Goal: Task Accomplishment & Management: Use online tool/utility

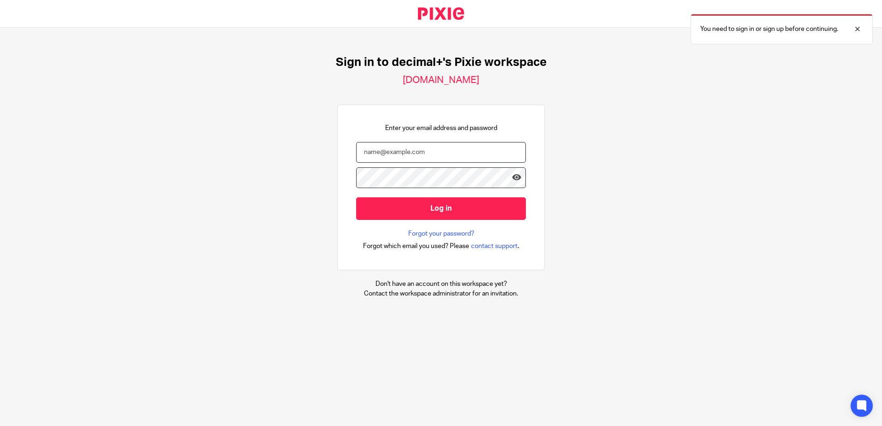
type input "[EMAIL_ADDRESS][DOMAIN_NAME]"
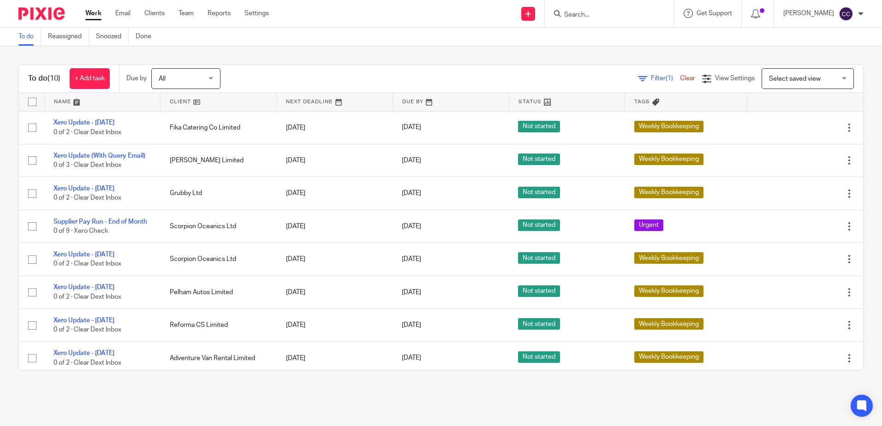
click at [175, 103] on link at bounding box center [219, 102] width 116 height 18
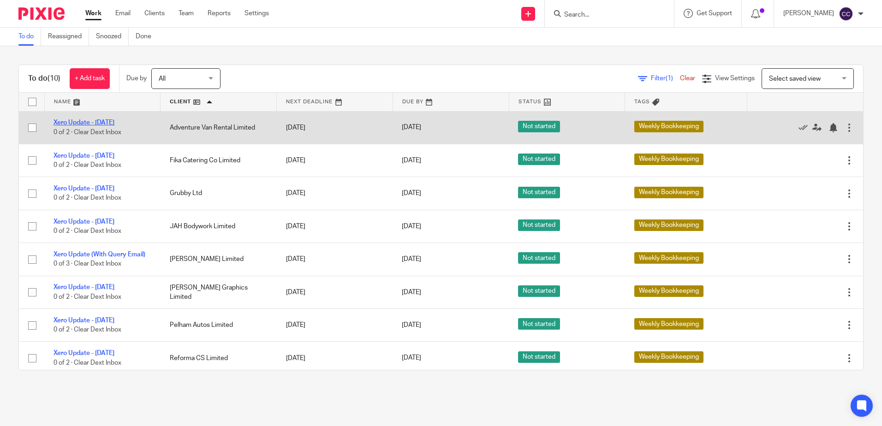
click at [114, 121] on link "Xero Update - [DATE]" at bounding box center [84, 123] width 61 height 6
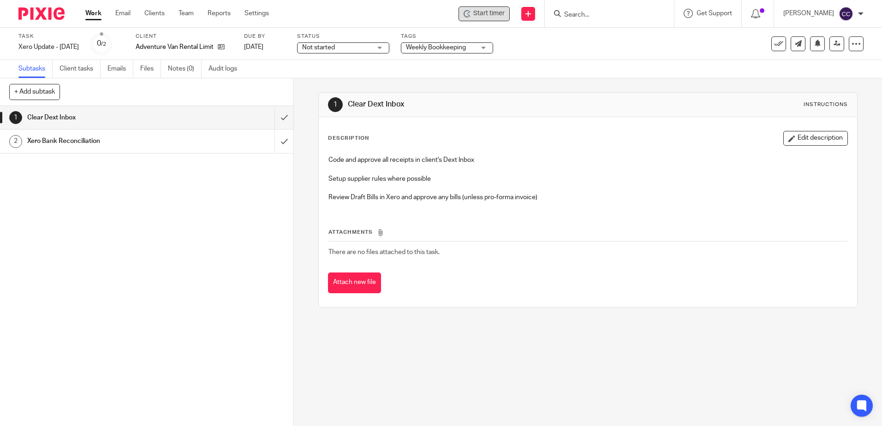
click at [497, 16] on span "Start timer" at bounding box center [488, 14] width 31 height 10
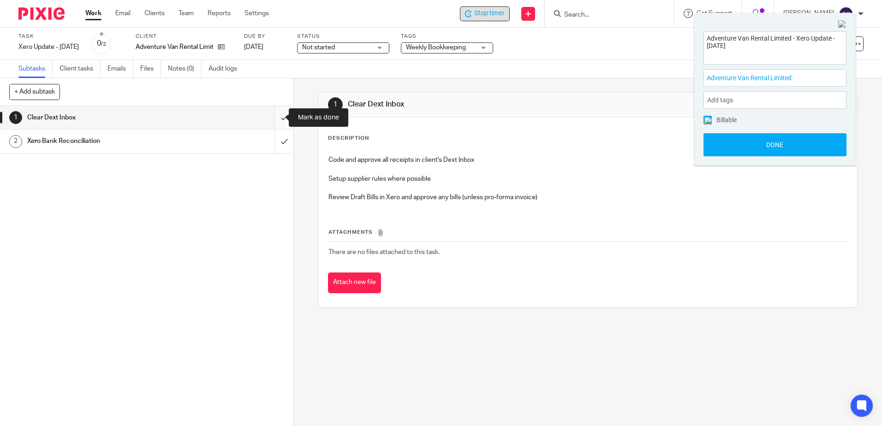
click at [276, 118] on input "submit" at bounding box center [147, 117] width 294 height 23
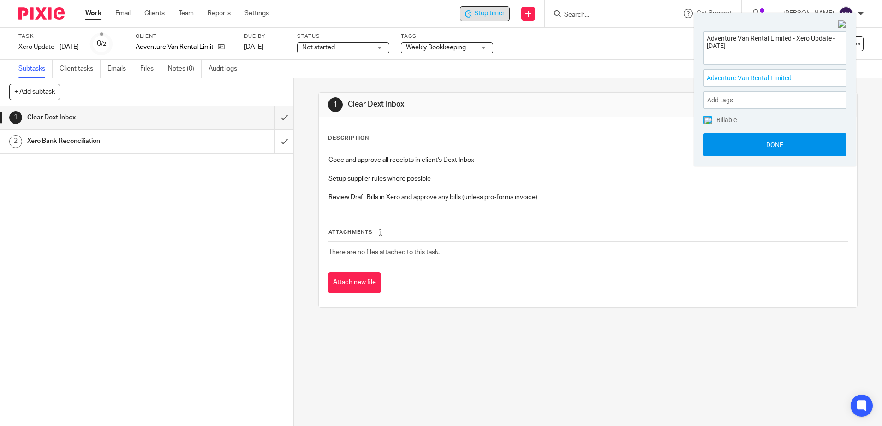
click at [747, 148] on button "Done" at bounding box center [775, 144] width 143 height 23
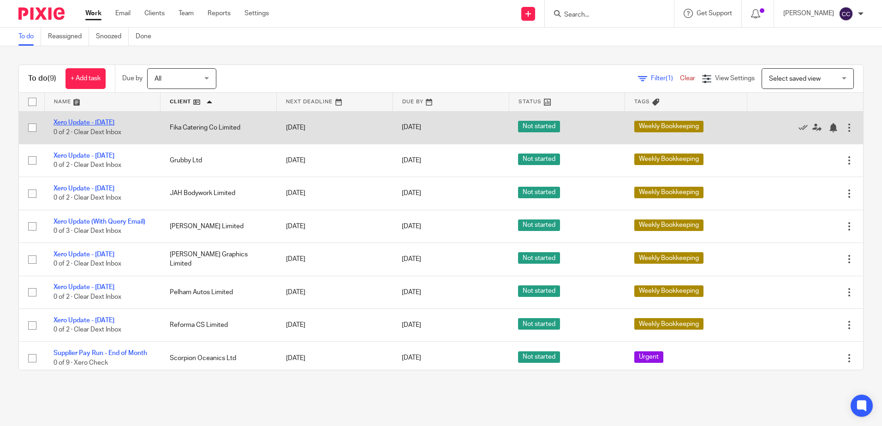
click at [90, 120] on link "Xero Update - [DATE]" at bounding box center [84, 123] width 61 height 6
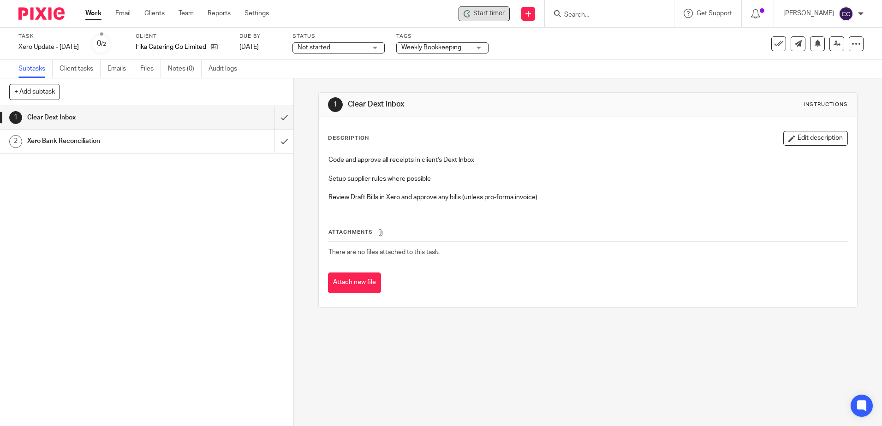
click at [504, 17] on span "Start timer" at bounding box center [488, 14] width 31 height 10
click at [491, 16] on span "Start timer" at bounding box center [488, 14] width 31 height 10
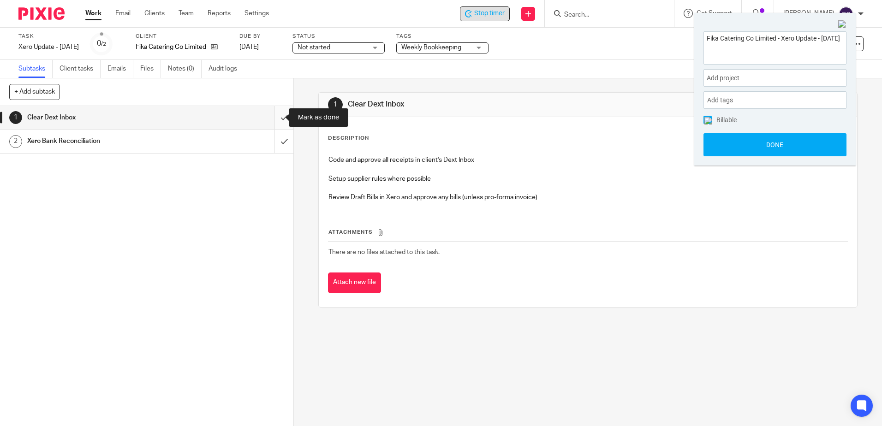
click at [274, 116] on input "submit" at bounding box center [147, 117] width 294 height 23
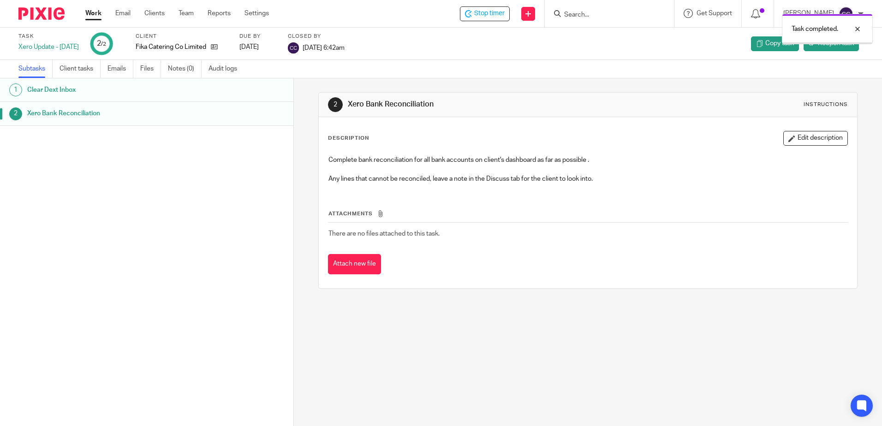
click at [93, 12] on link "Work" at bounding box center [93, 13] width 16 height 9
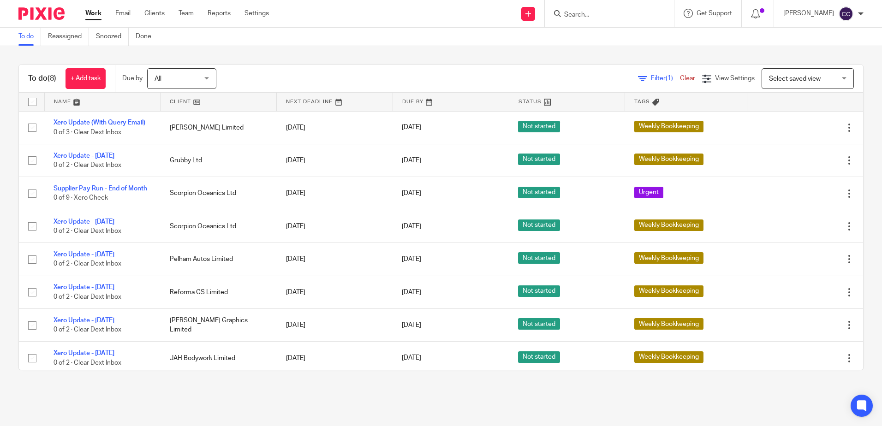
click at [180, 103] on link at bounding box center [219, 102] width 116 height 18
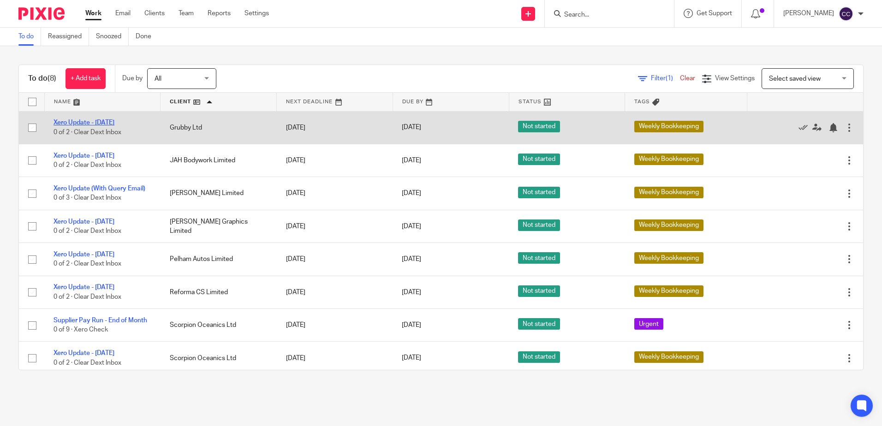
click at [102, 120] on link "Xero Update - [DATE]" at bounding box center [84, 123] width 61 height 6
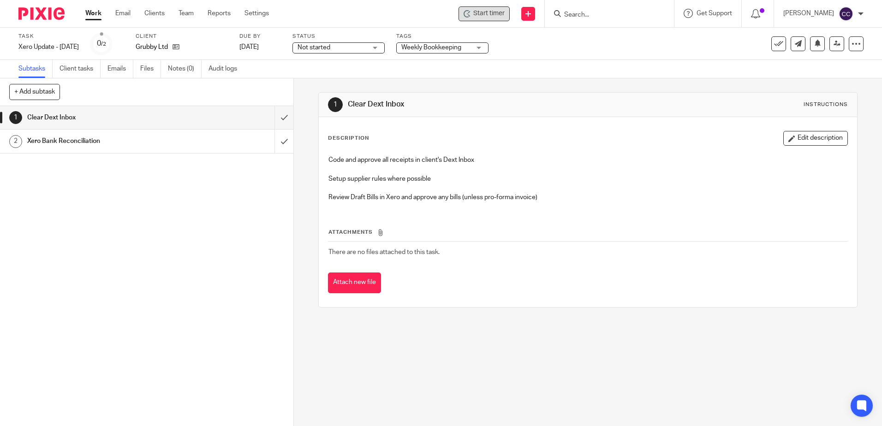
click at [484, 12] on div "Start timer" at bounding box center [484, 13] width 51 height 15
click at [487, 13] on span "Start timer" at bounding box center [488, 14] width 31 height 10
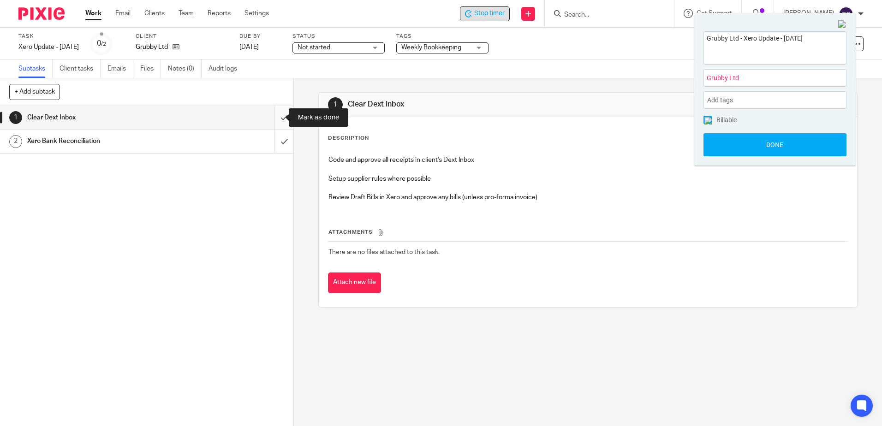
click at [272, 118] on input "submit" at bounding box center [147, 117] width 294 height 23
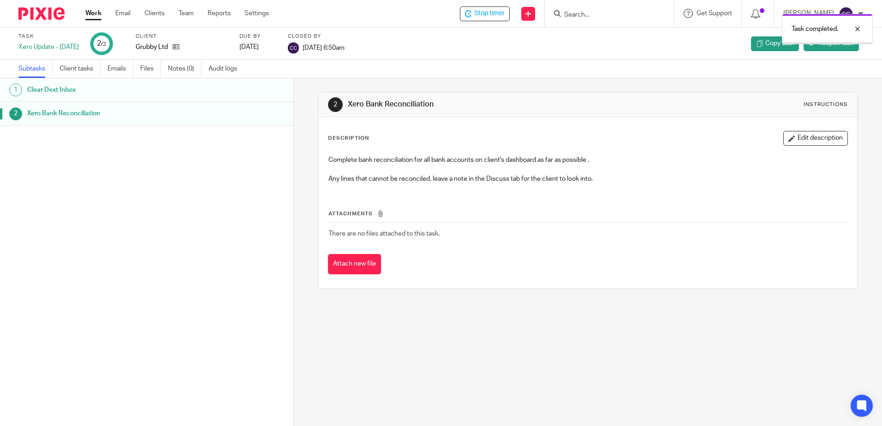
drag, startPoint x: 0, startPoint y: 0, endPoint x: 96, endPoint y: 15, distance: 97.1
click at [96, 15] on link "Work" at bounding box center [93, 13] width 16 height 9
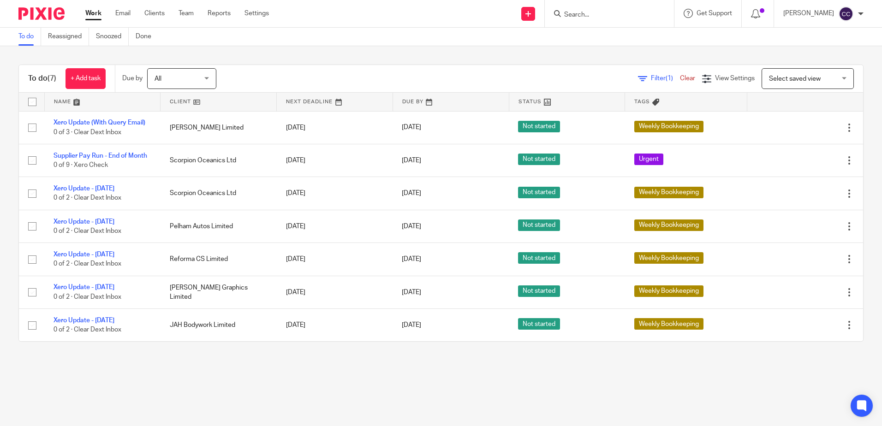
click at [176, 100] on link at bounding box center [219, 102] width 116 height 18
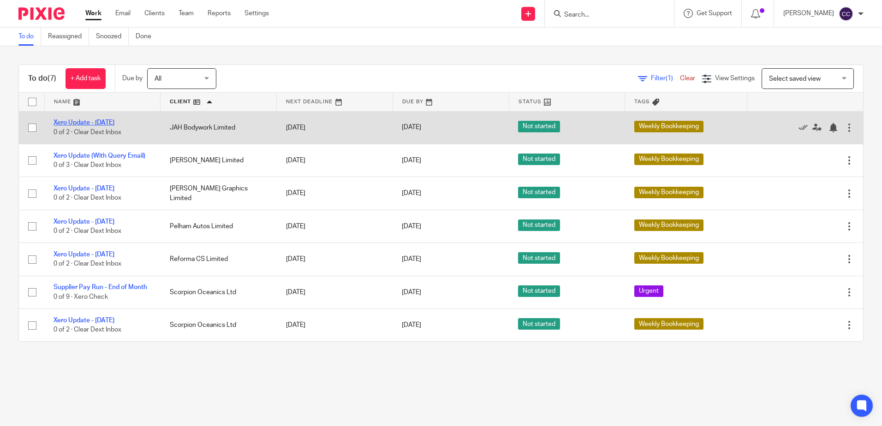
click at [110, 121] on link "Xero Update - [DATE]" at bounding box center [84, 123] width 61 height 6
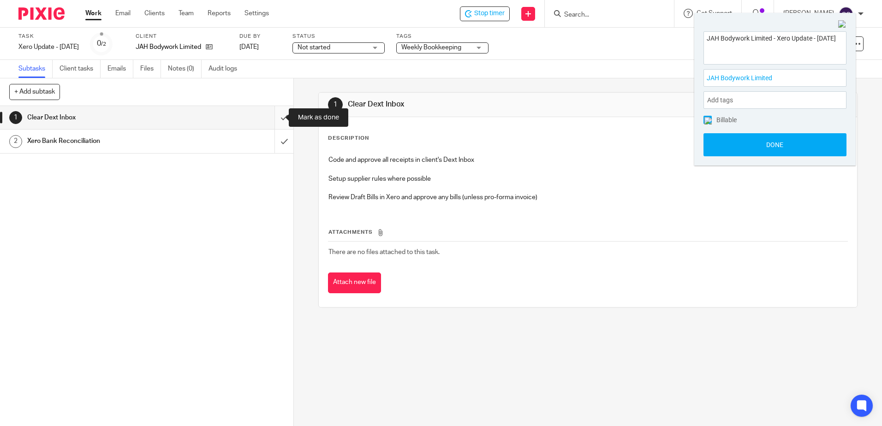
drag, startPoint x: 276, startPoint y: 117, endPoint x: 277, endPoint y: 123, distance: 6.0
click at [276, 117] on input "submit" at bounding box center [147, 117] width 294 height 23
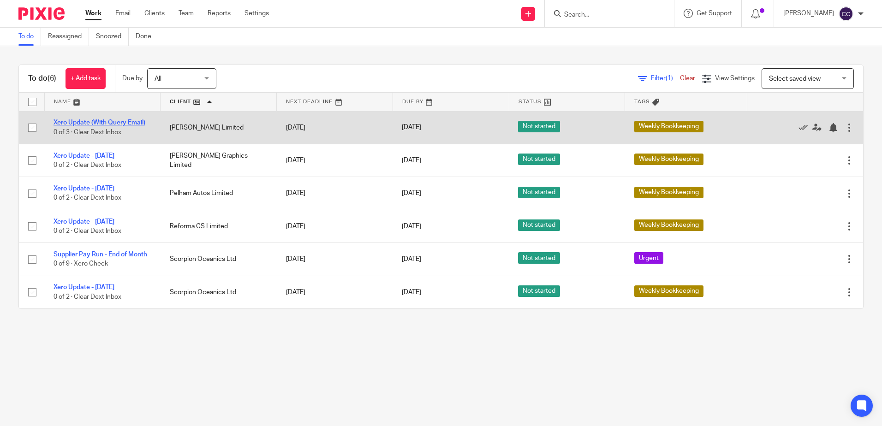
click at [122, 123] on link "Xero Update (With Query Email)" at bounding box center [100, 123] width 92 height 6
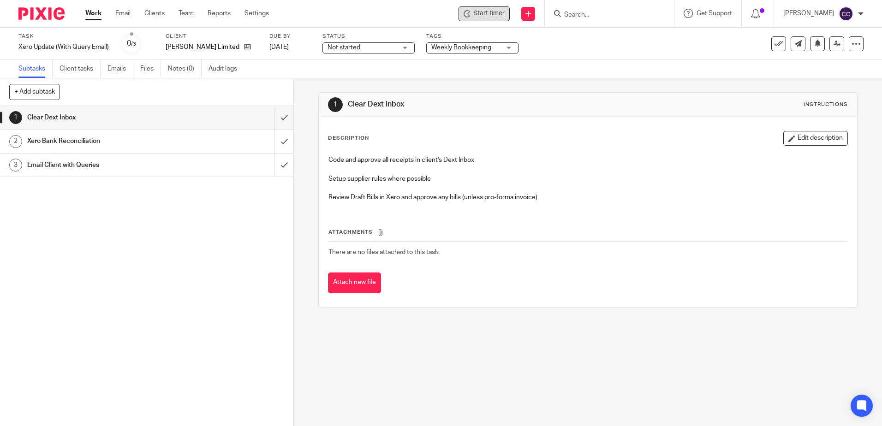
click at [504, 14] on span "Start timer" at bounding box center [488, 14] width 31 height 10
click at [495, 14] on span "Start timer" at bounding box center [488, 14] width 31 height 10
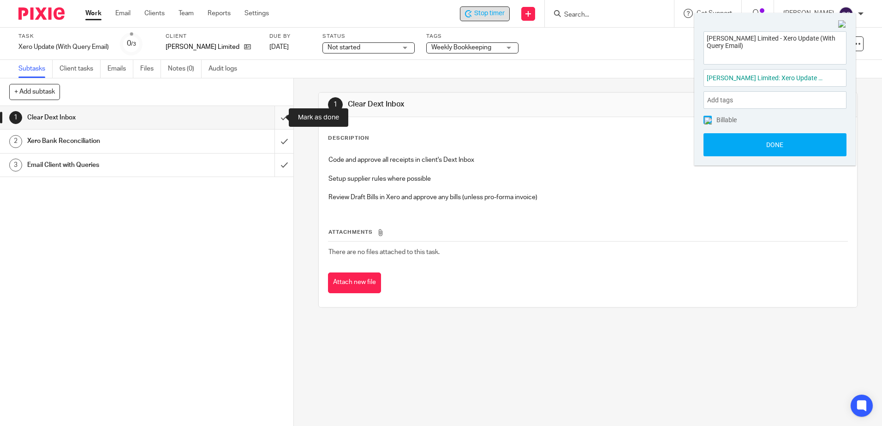
click at [276, 118] on input "submit" at bounding box center [147, 117] width 294 height 23
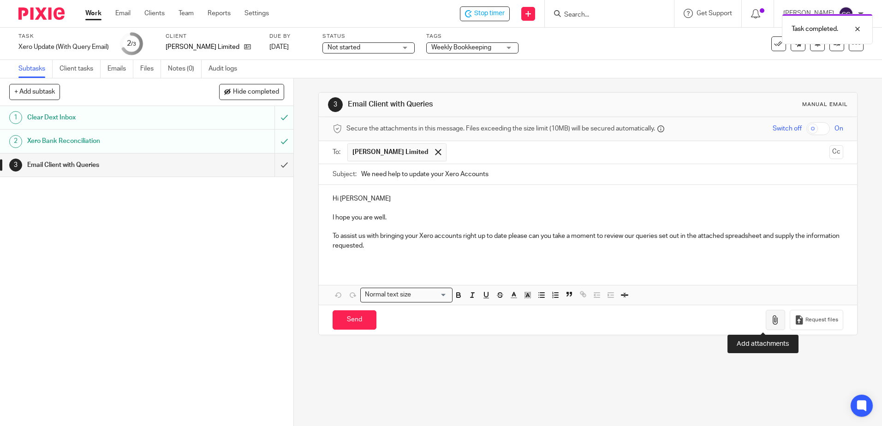
click at [771, 323] on icon "button" at bounding box center [775, 320] width 9 height 9
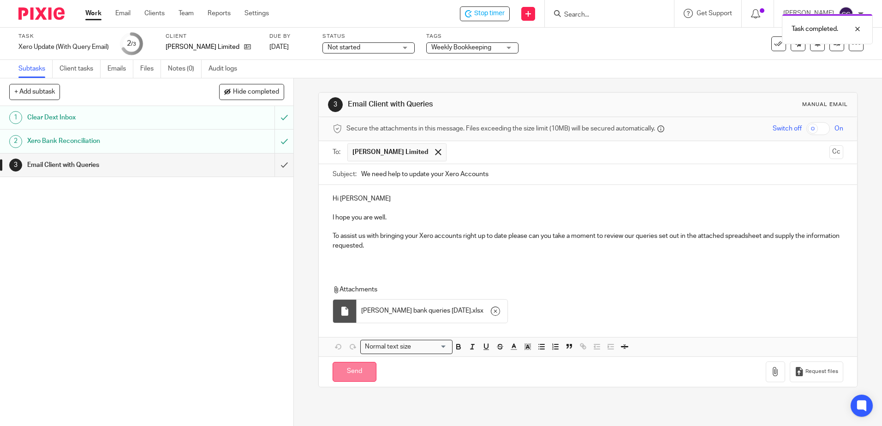
click at [346, 373] on input "Send" at bounding box center [355, 372] width 44 height 20
type input "Sent"
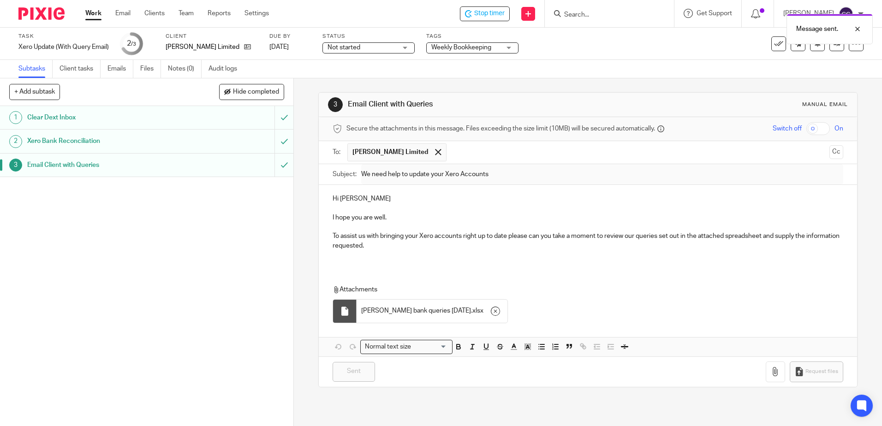
click at [92, 11] on link "Work" at bounding box center [93, 13] width 16 height 9
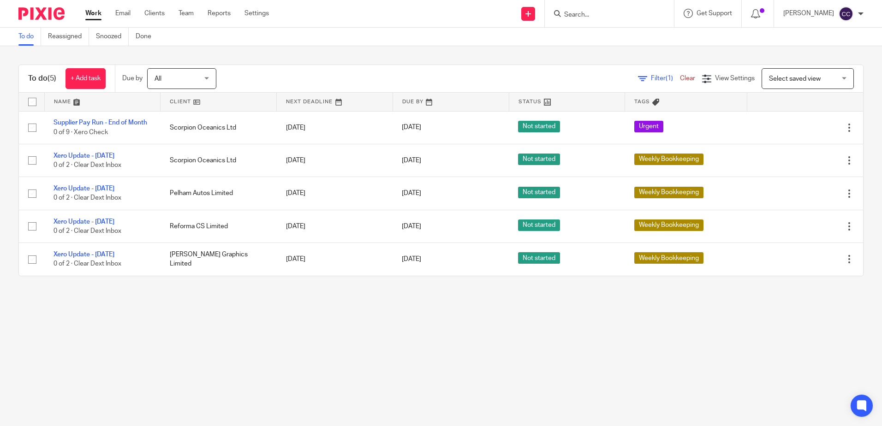
click at [182, 103] on link at bounding box center [219, 102] width 116 height 18
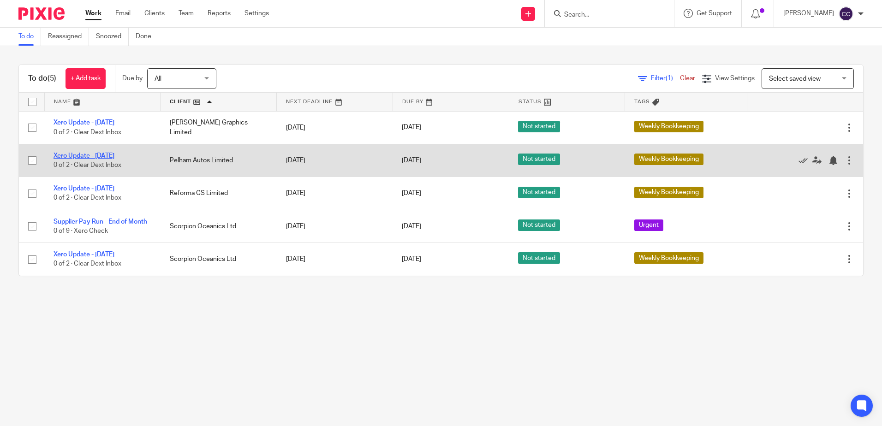
click at [76, 155] on link "Xero Update - [DATE]" at bounding box center [84, 156] width 61 height 6
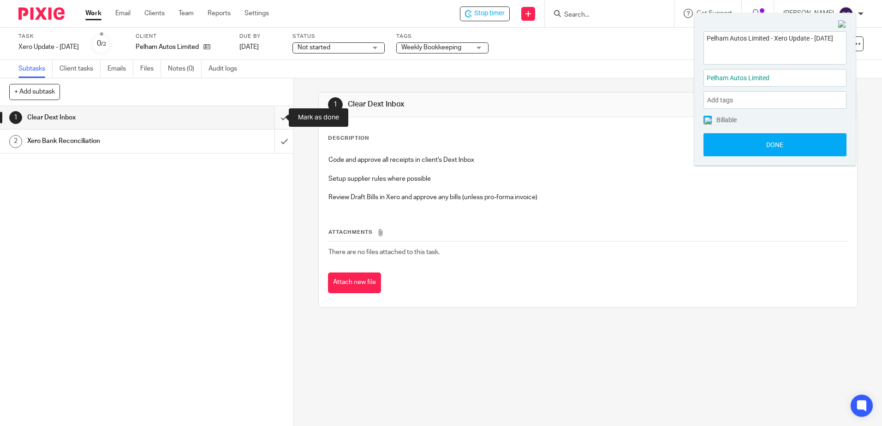
click at [272, 117] on input "submit" at bounding box center [147, 117] width 294 height 23
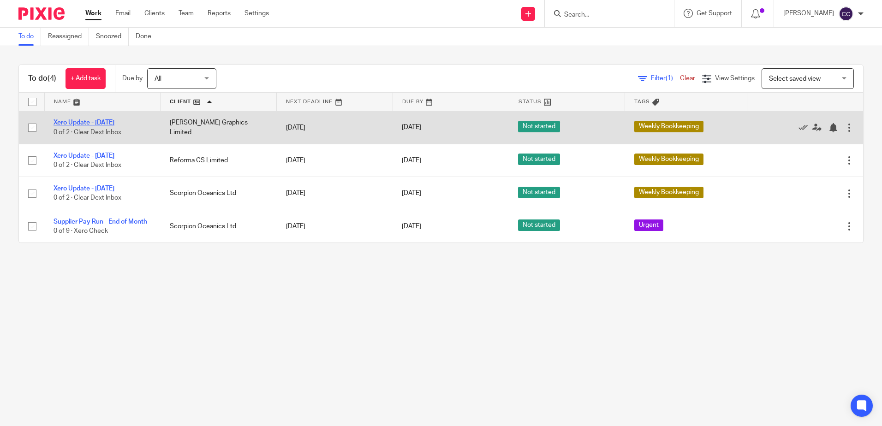
click at [83, 120] on link "Xero Update - [DATE]" at bounding box center [84, 123] width 61 height 6
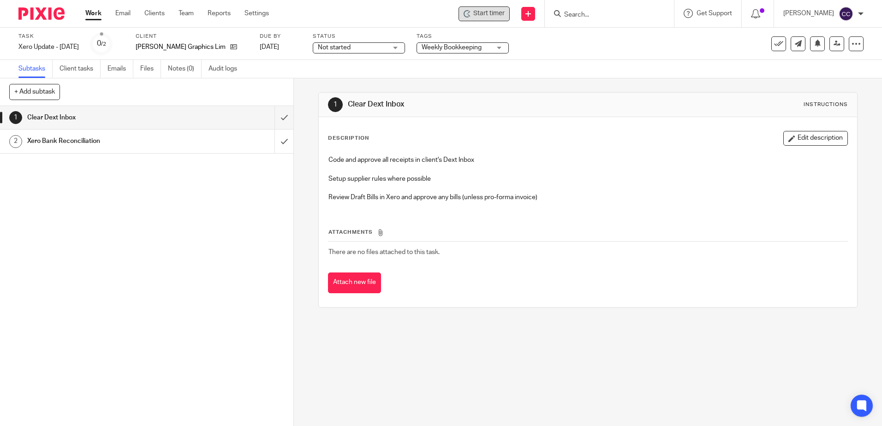
click at [496, 14] on span "Start timer" at bounding box center [488, 14] width 31 height 10
click at [490, 12] on span "Start timer" at bounding box center [488, 14] width 31 height 10
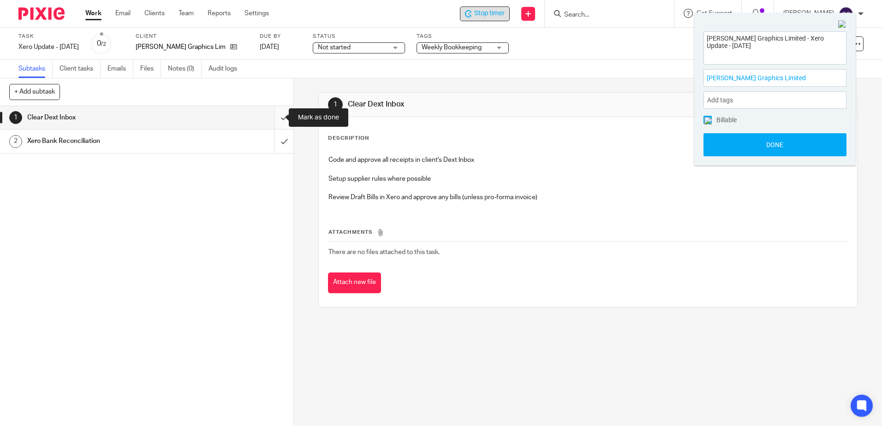
click at [276, 116] on input "submit" at bounding box center [147, 117] width 294 height 23
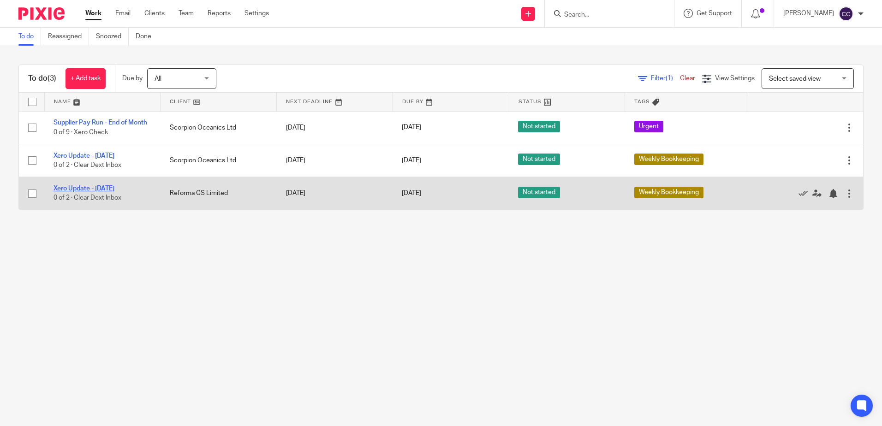
click at [109, 190] on link "Xero Update - [DATE]" at bounding box center [84, 189] width 61 height 6
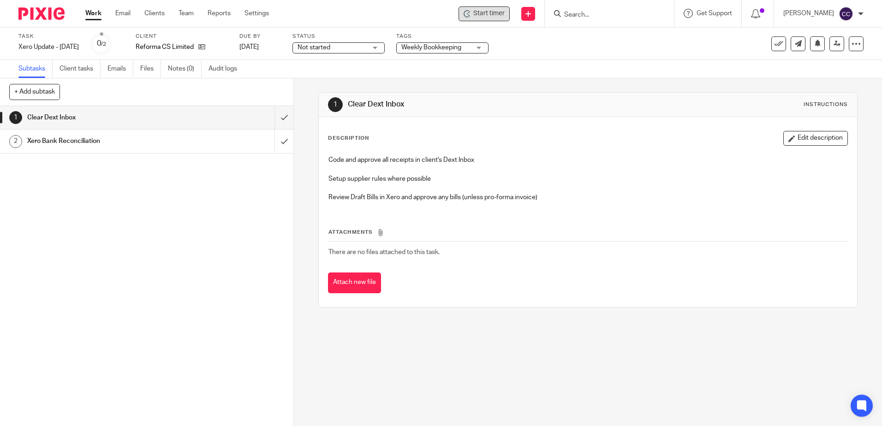
click at [503, 10] on span "Start timer" at bounding box center [488, 14] width 31 height 10
click at [495, 11] on span "Start timer" at bounding box center [488, 14] width 31 height 10
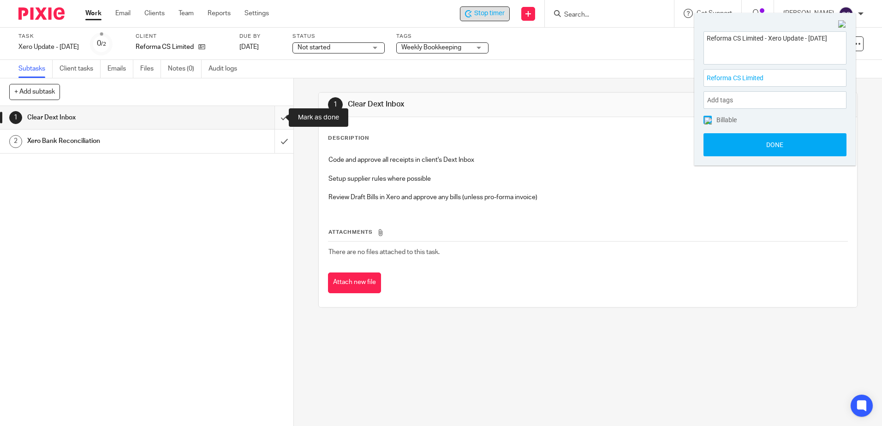
click at [276, 116] on input "submit" at bounding box center [147, 117] width 294 height 23
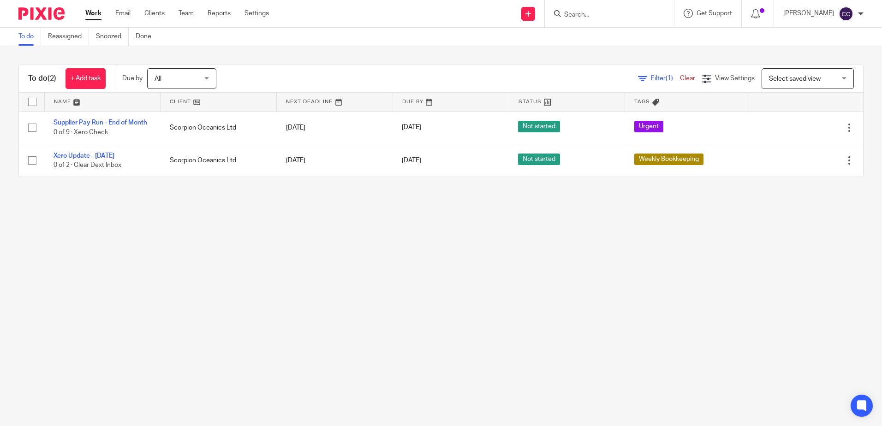
click at [112, 156] on link "Xero Update - [DATE]" at bounding box center [84, 156] width 61 height 6
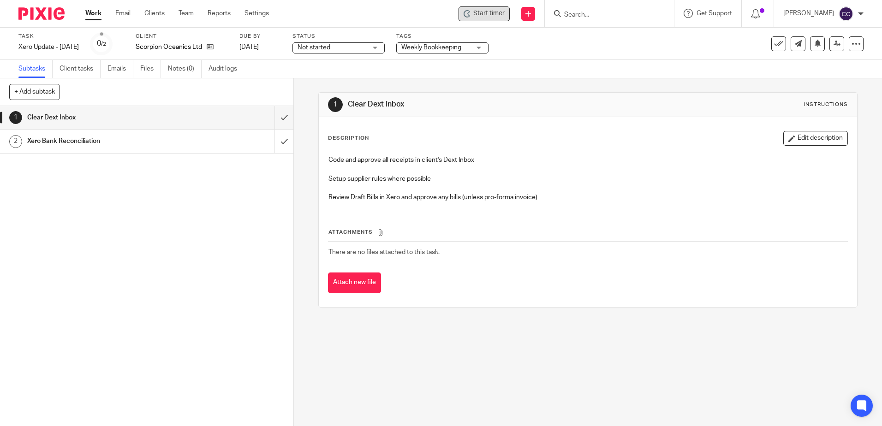
click at [497, 9] on span "Start timer" at bounding box center [488, 14] width 31 height 10
click at [488, 14] on span "Start timer" at bounding box center [488, 14] width 31 height 10
